Goal: Task Accomplishment & Management: Use online tool/utility

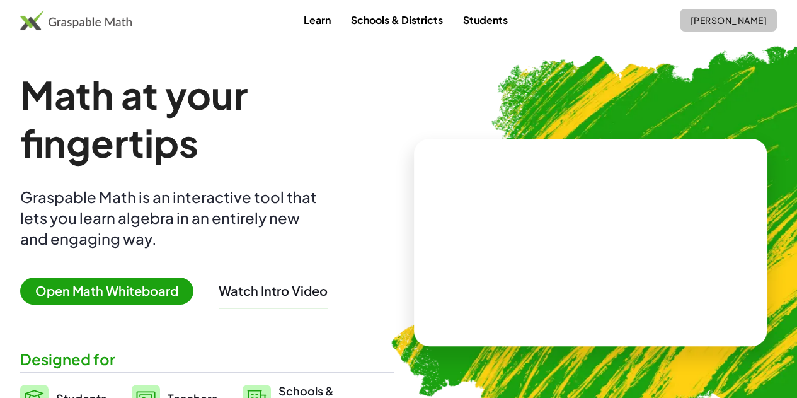
click at [690, 24] on span "[PERSON_NAME]" at bounding box center [728, 19] width 77 height 11
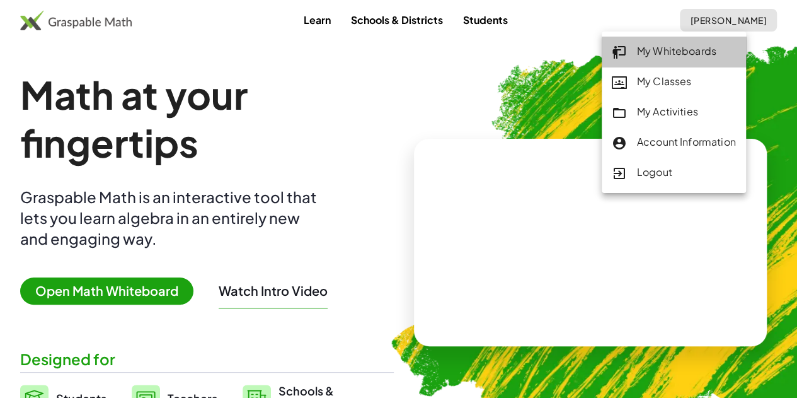
click at [637, 50] on div "My Whiteboards" at bounding box center [674, 51] width 124 height 16
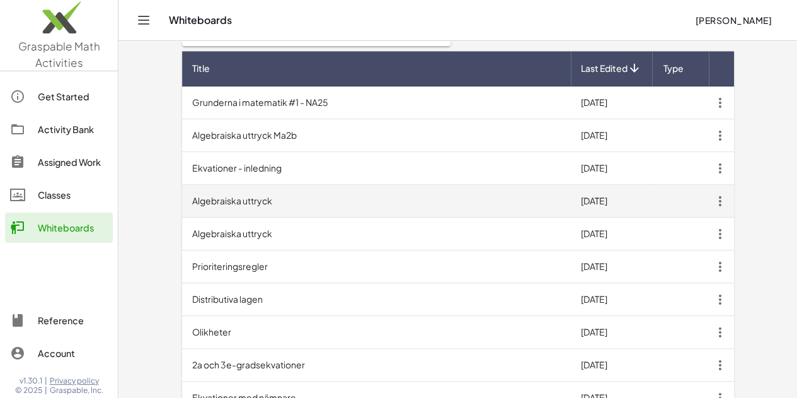
scroll to position [428, 0]
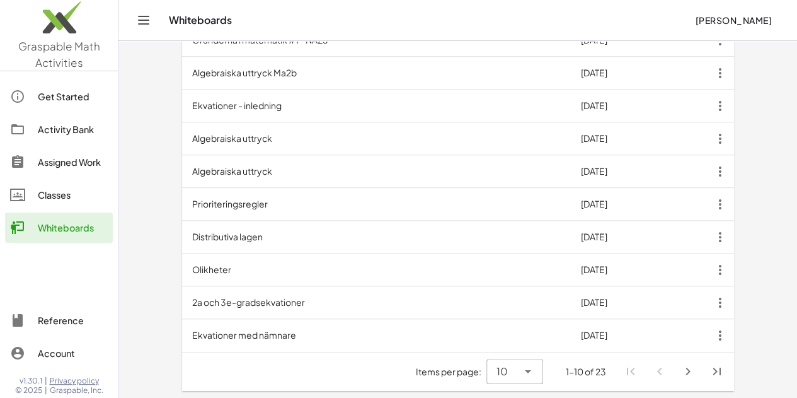
click at [696, 370] on icon "Next page" at bounding box center [688, 371] width 15 height 15
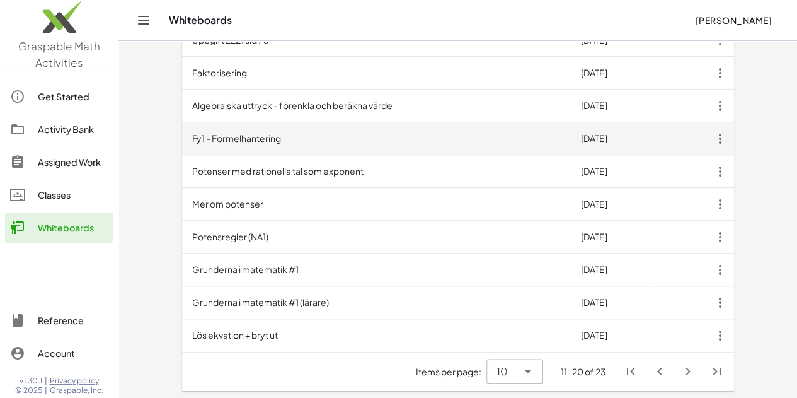
click at [207, 130] on td "Fy1 - Formelhantering" at bounding box center [376, 138] width 389 height 33
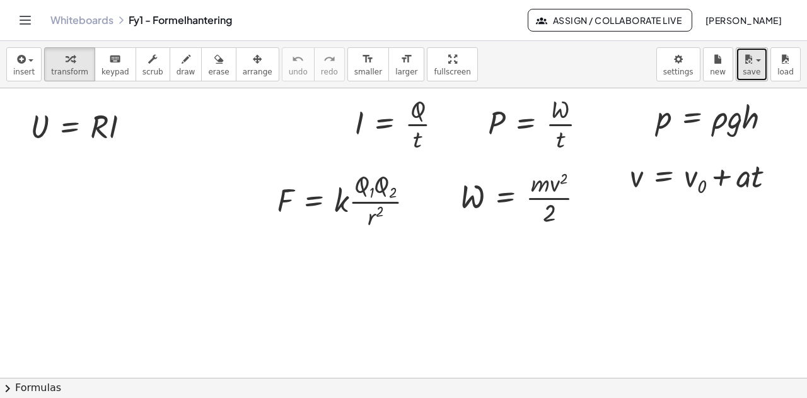
click at [751, 72] on span "save" at bounding box center [752, 71] width 18 height 9
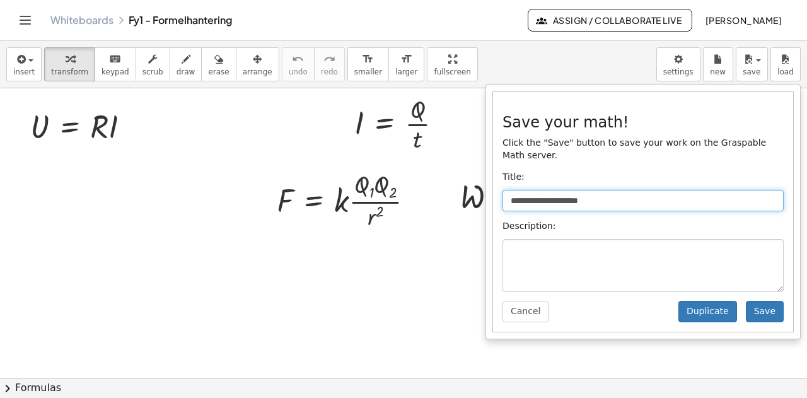
click at [634, 190] on input "**********" at bounding box center [642, 200] width 281 height 21
type input "**********"
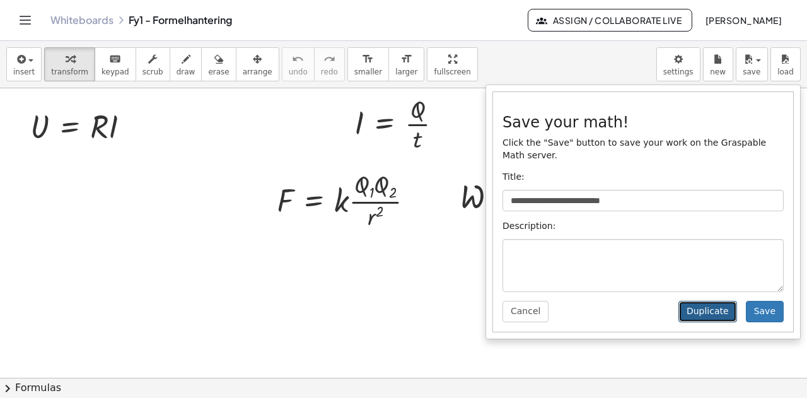
click at [719, 301] on button "Duplicate" at bounding box center [707, 311] width 59 height 21
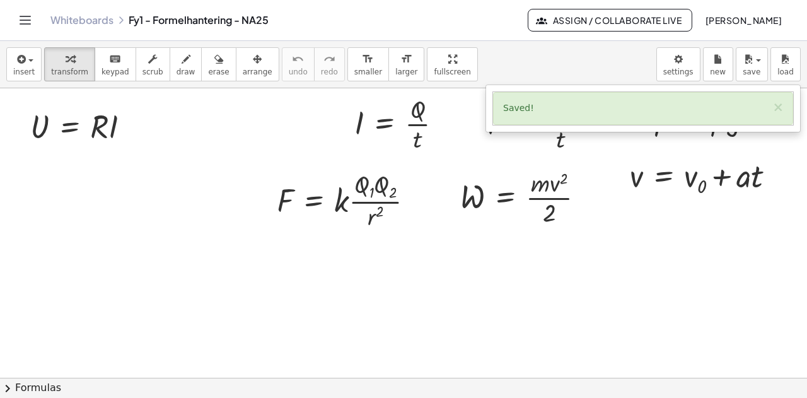
click at [79, 19] on link "Whiteboards" at bounding box center [81, 20] width 63 height 13
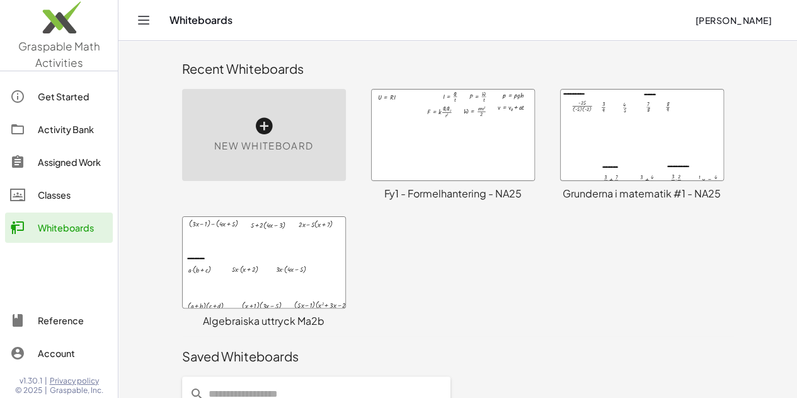
click at [421, 137] on div at bounding box center [453, 135] width 163 height 91
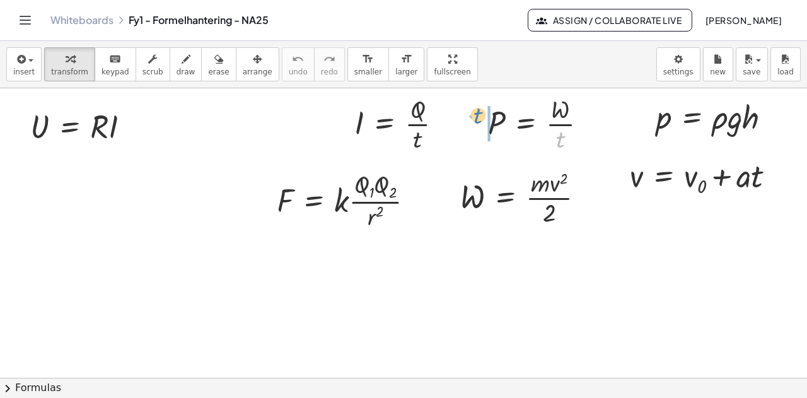
drag, startPoint x: 561, startPoint y: 142, endPoint x: 479, endPoint y: 118, distance: 85.4
click at [479, 118] on div "· t P = · W · t" at bounding box center [537, 122] width 137 height 69
drag, startPoint x: 495, startPoint y: 122, endPoint x: 570, endPoint y: 149, distance: 80.0
